Goal: Task Accomplishment & Management: Use online tool/utility

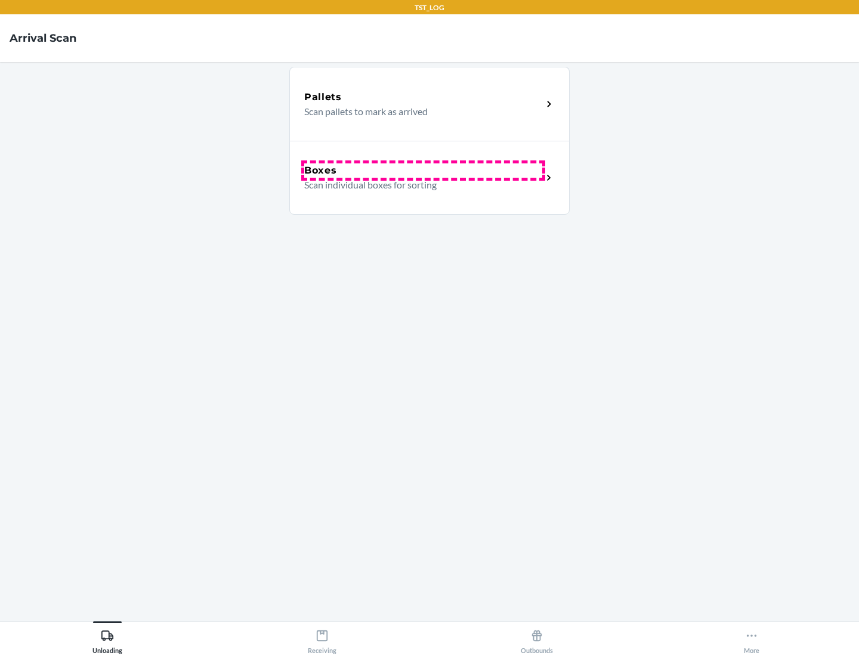
click at [423, 171] on div "Boxes" at bounding box center [423, 170] width 238 height 14
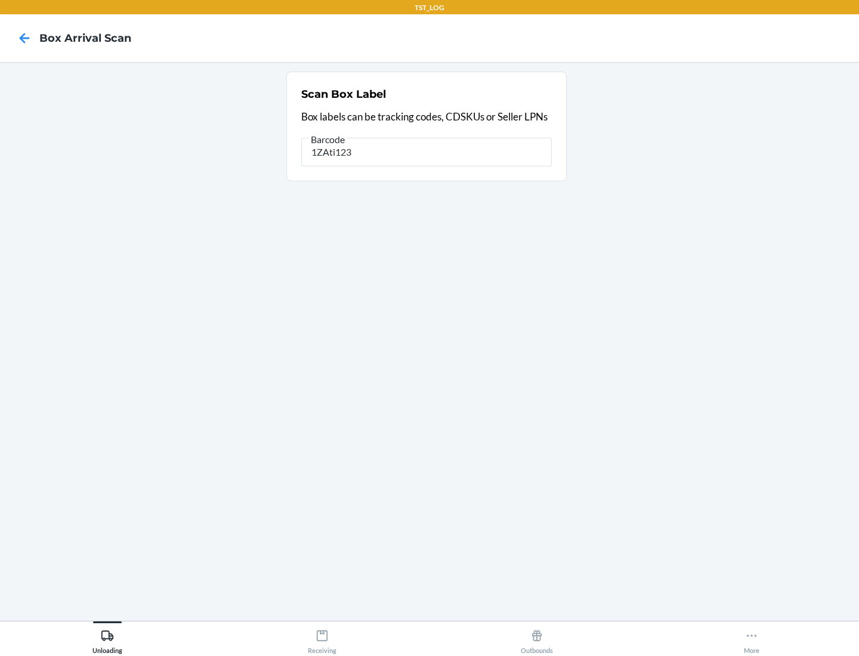
type input "1ZAti123"
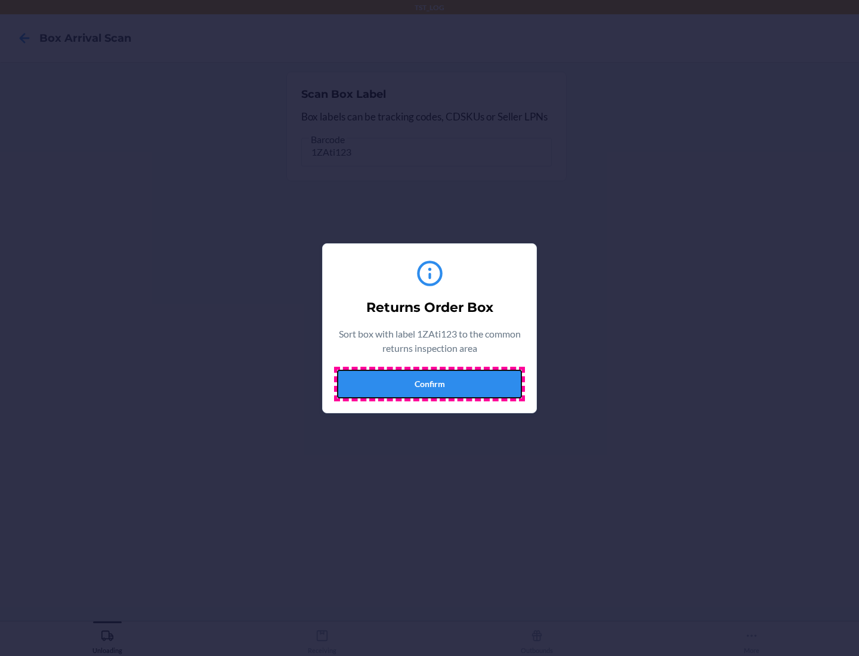
click at [429, 383] on button "Confirm" at bounding box center [429, 384] width 185 height 29
